Goal: Task Accomplishment & Management: Manage account settings

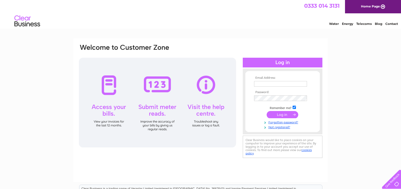
type input "[EMAIL_ADDRESS][DOMAIN_NAME]"
click at [99, 98] on div at bounding box center [157, 103] width 157 height 90
click at [286, 114] on input "submit" at bounding box center [283, 114] width 32 height 7
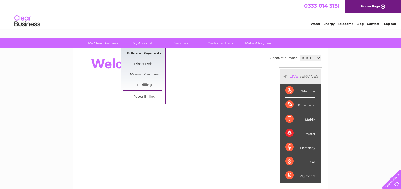
click at [140, 54] on link "Bills and Payments" at bounding box center [144, 54] width 42 height 10
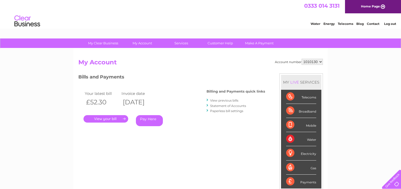
click at [110, 119] on link "." at bounding box center [105, 118] width 45 height 7
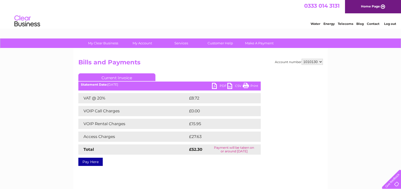
click at [253, 84] on link "Print" at bounding box center [250, 86] width 15 height 7
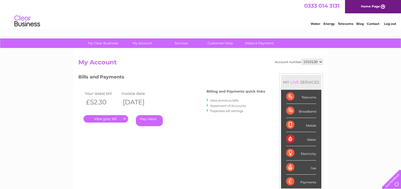
click at [231, 101] on link "View previous bills" at bounding box center [224, 101] width 28 height 4
